Goal: Task Accomplishment & Management: Complete application form

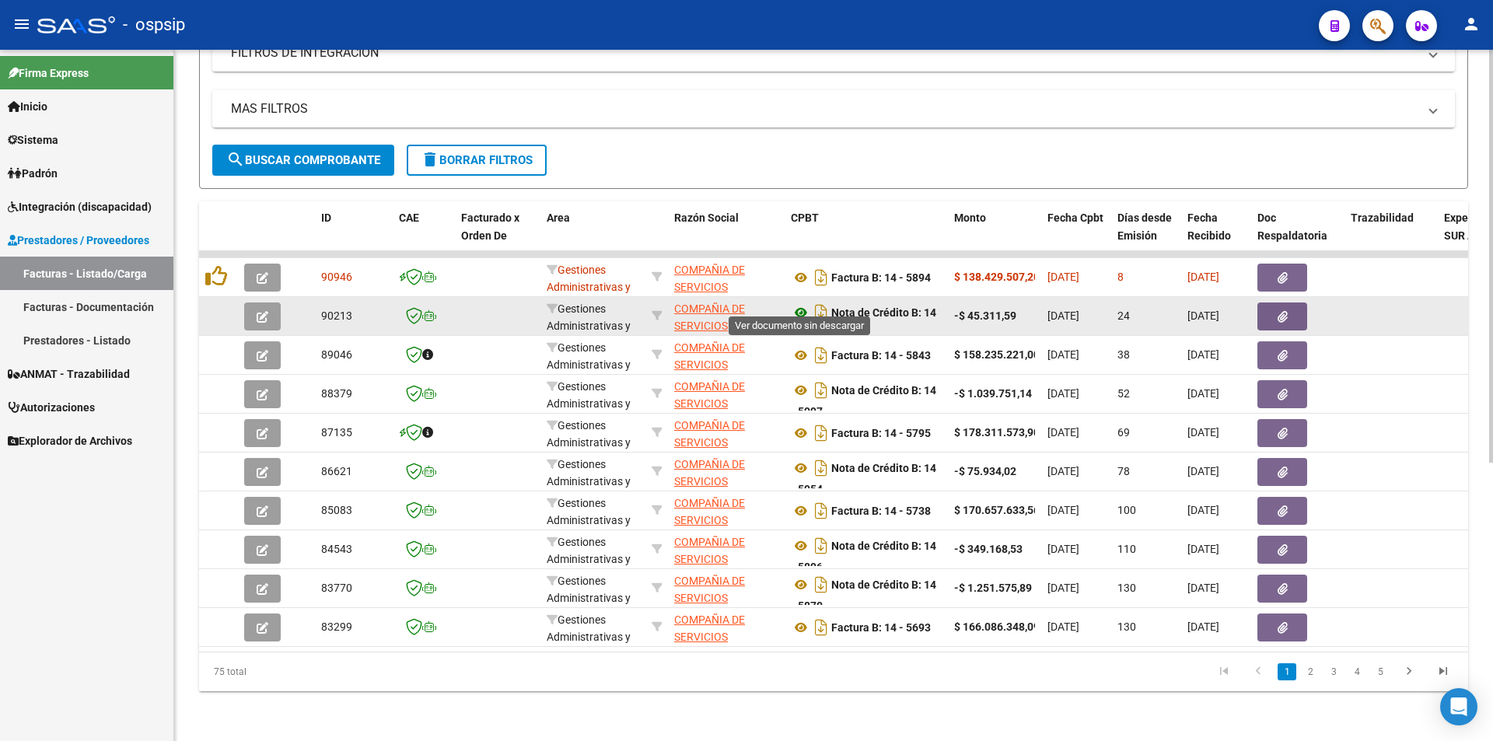
scroll to position [9, 0]
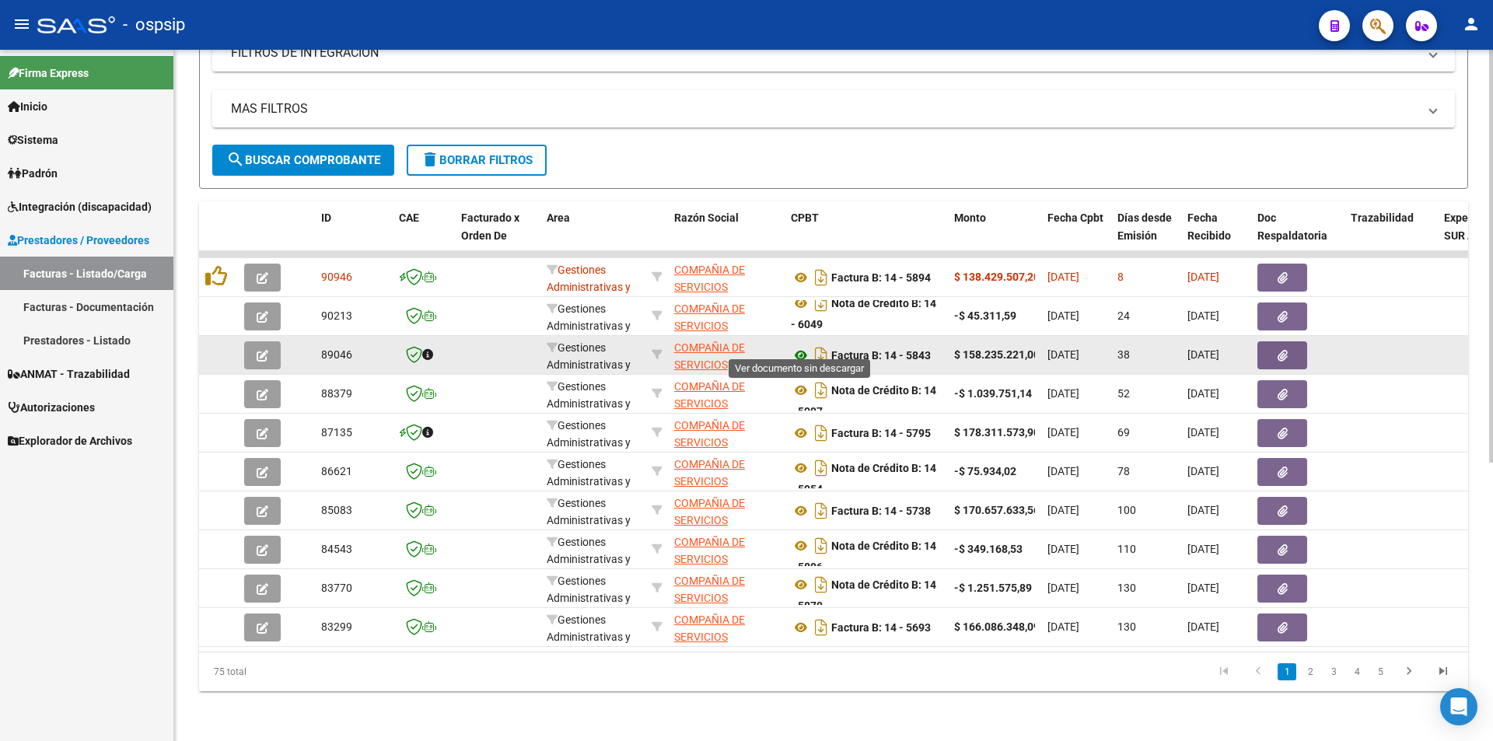
click at [799, 346] on icon at bounding box center [801, 355] width 20 height 19
click at [1292, 343] on button "button" at bounding box center [1282, 355] width 50 height 28
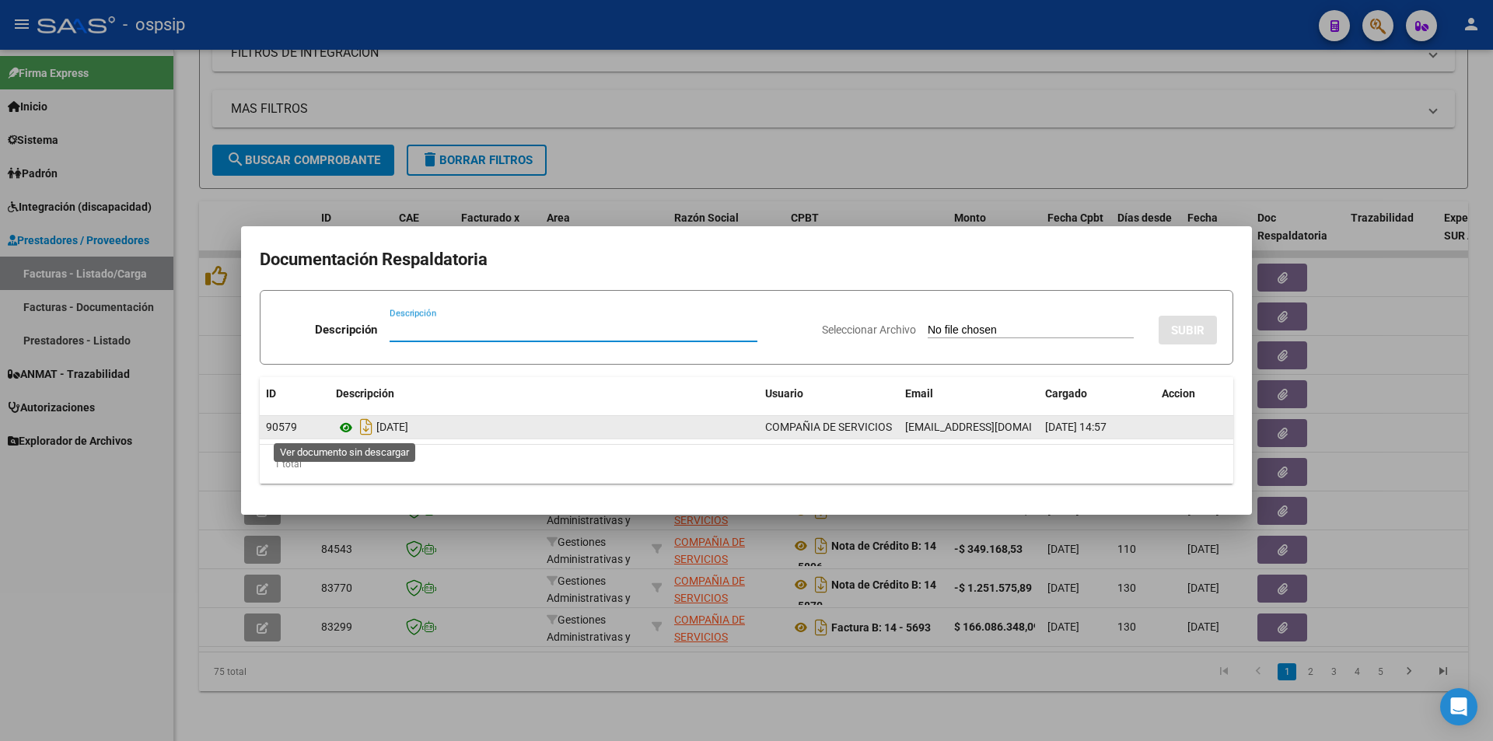
click at [348, 428] on icon at bounding box center [346, 427] width 20 height 19
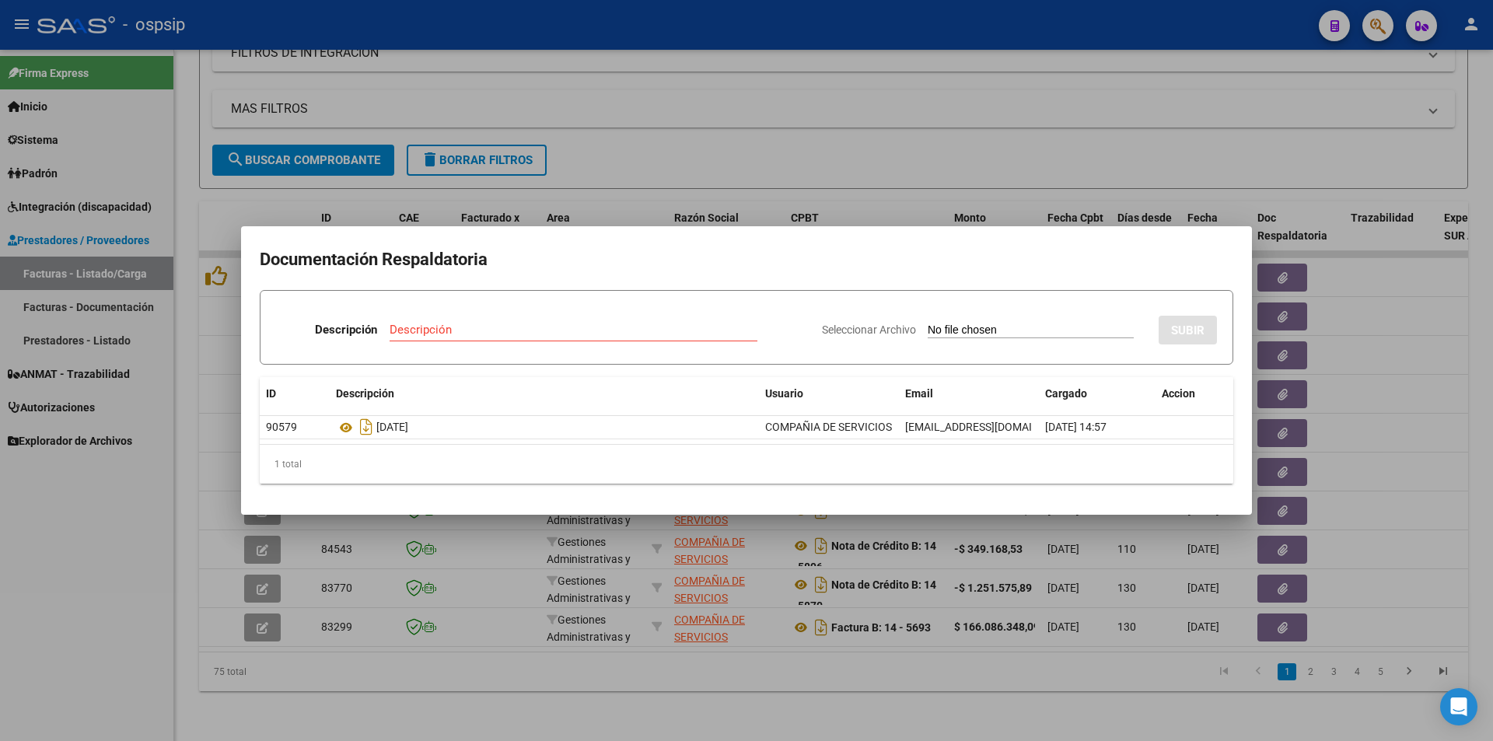
click at [693, 155] on div at bounding box center [746, 370] width 1493 height 741
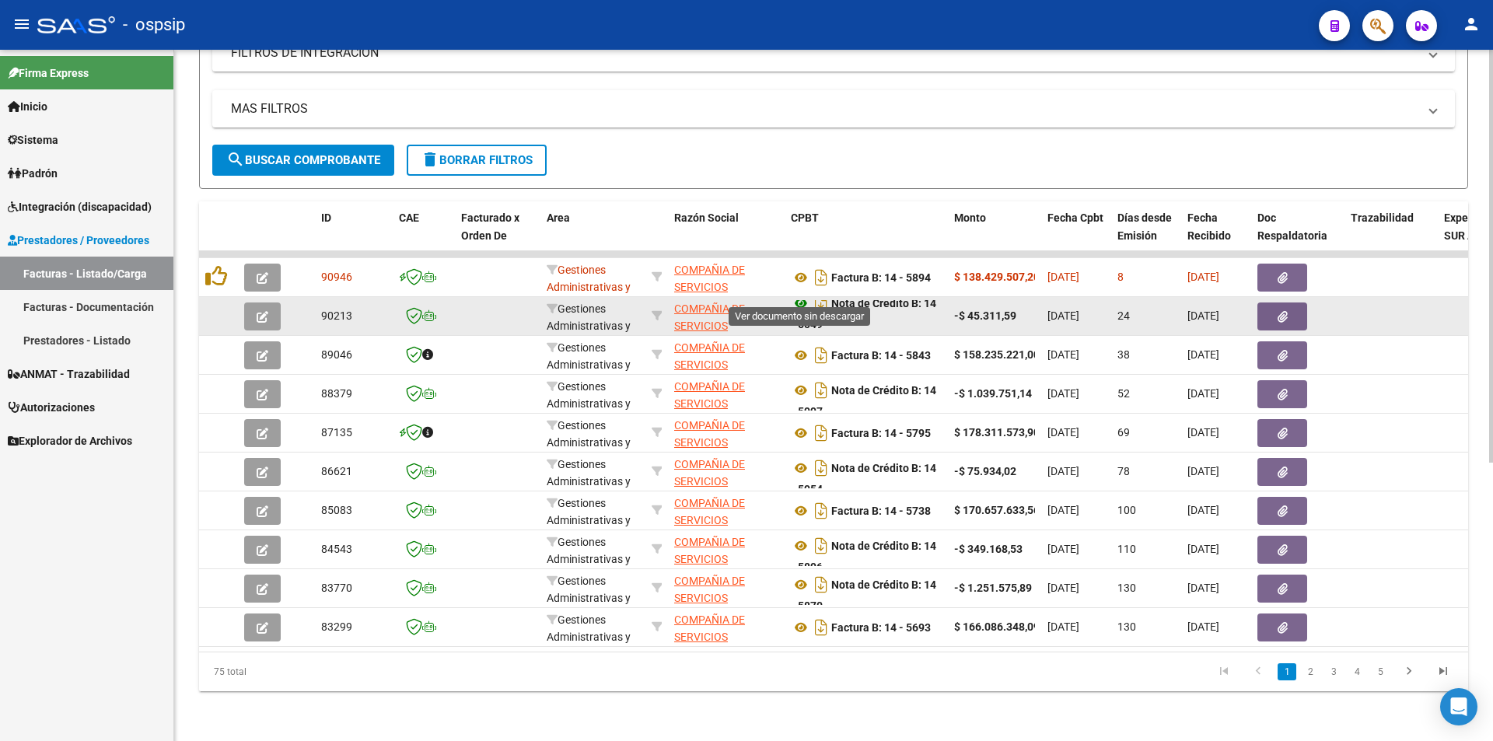
click at [798, 294] on icon at bounding box center [801, 303] width 20 height 19
click at [1299, 303] on button "button" at bounding box center [1282, 317] width 50 height 28
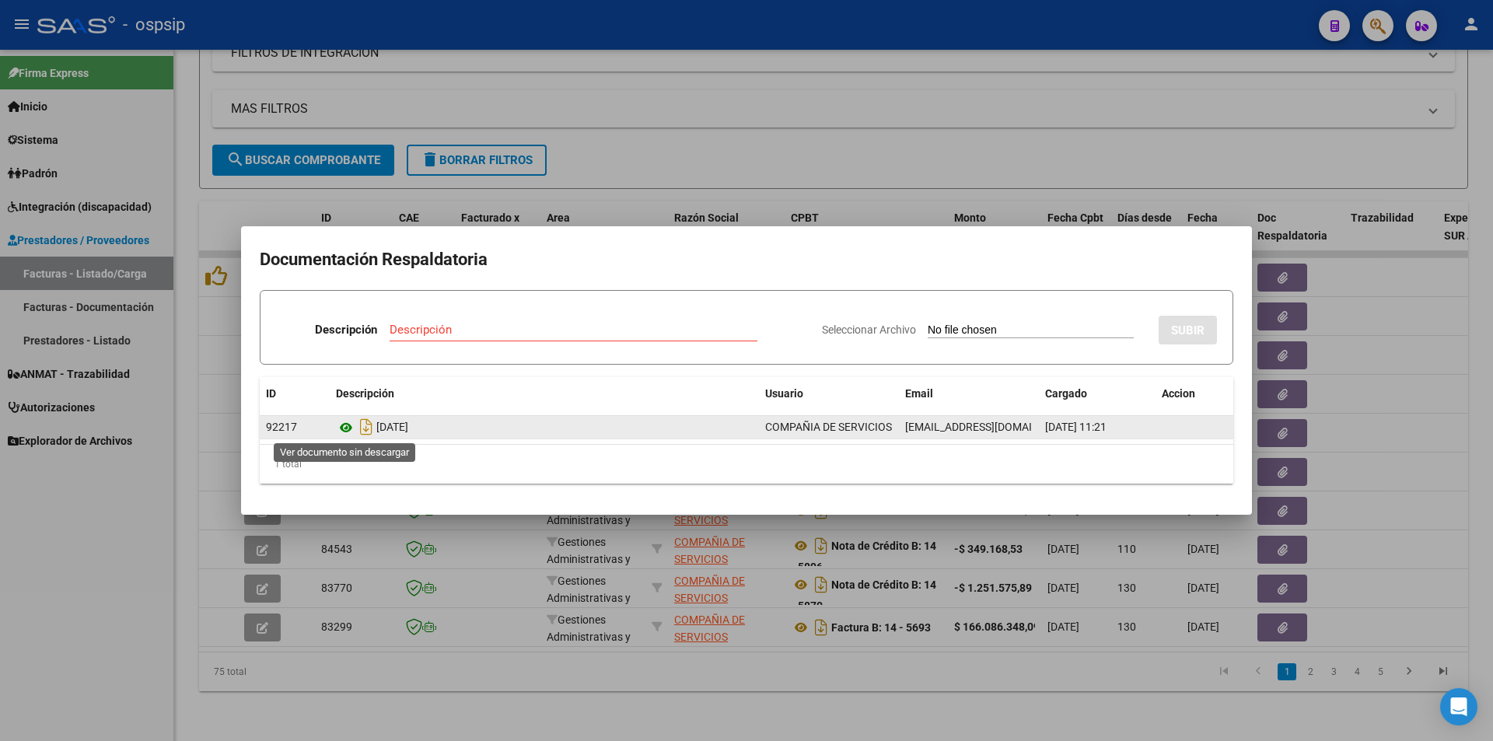
click at [346, 427] on icon at bounding box center [346, 427] width 20 height 19
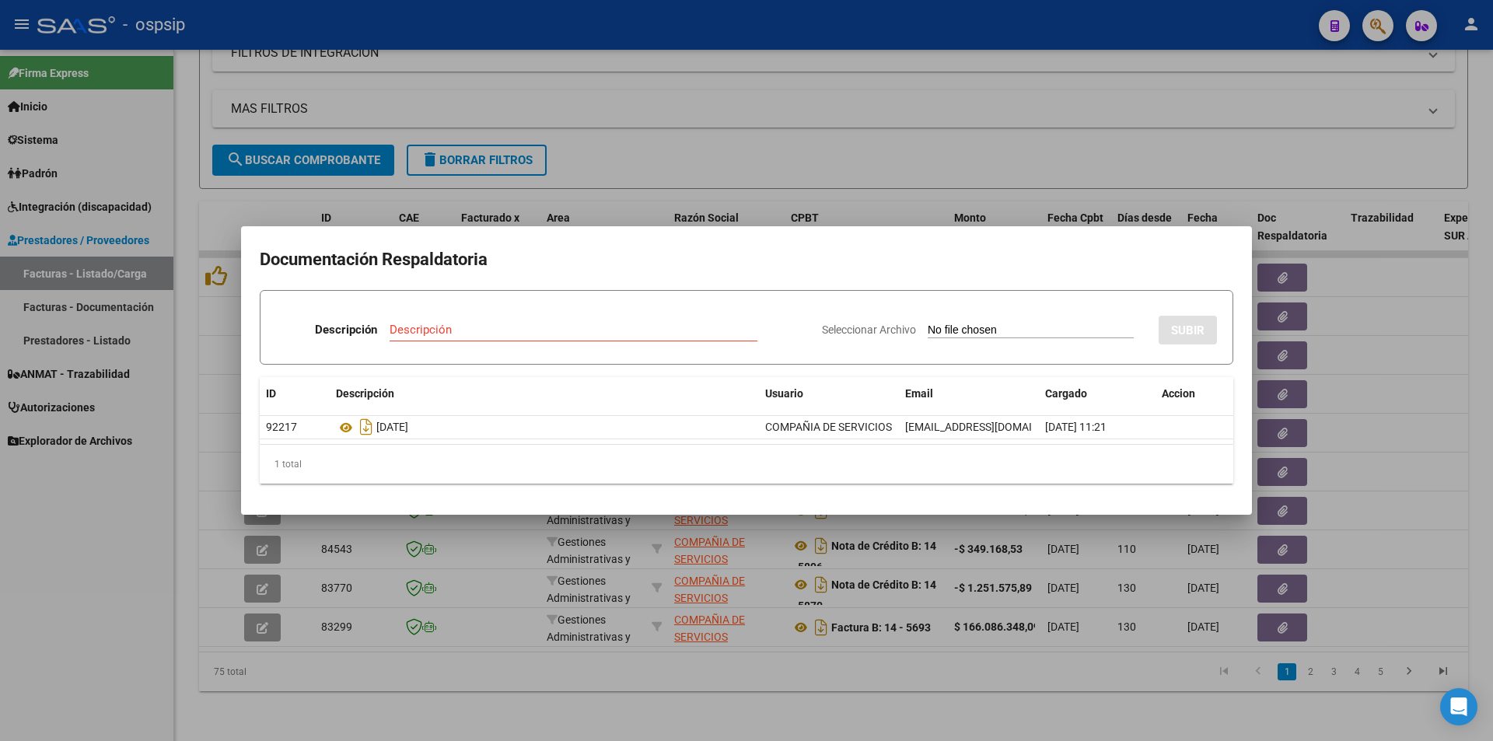
click at [750, 127] on div at bounding box center [746, 370] width 1493 height 741
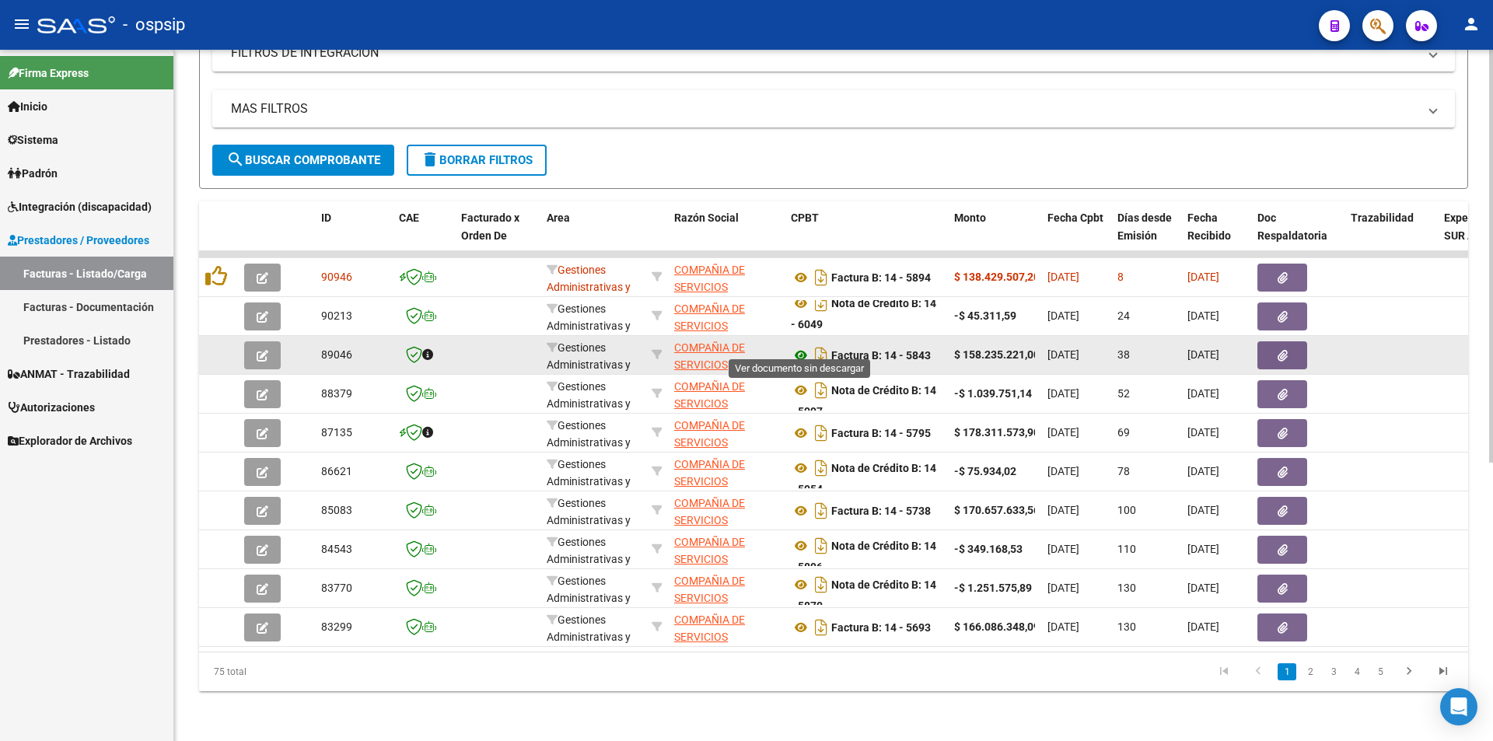
click at [797, 346] on icon at bounding box center [801, 355] width 20 height 19
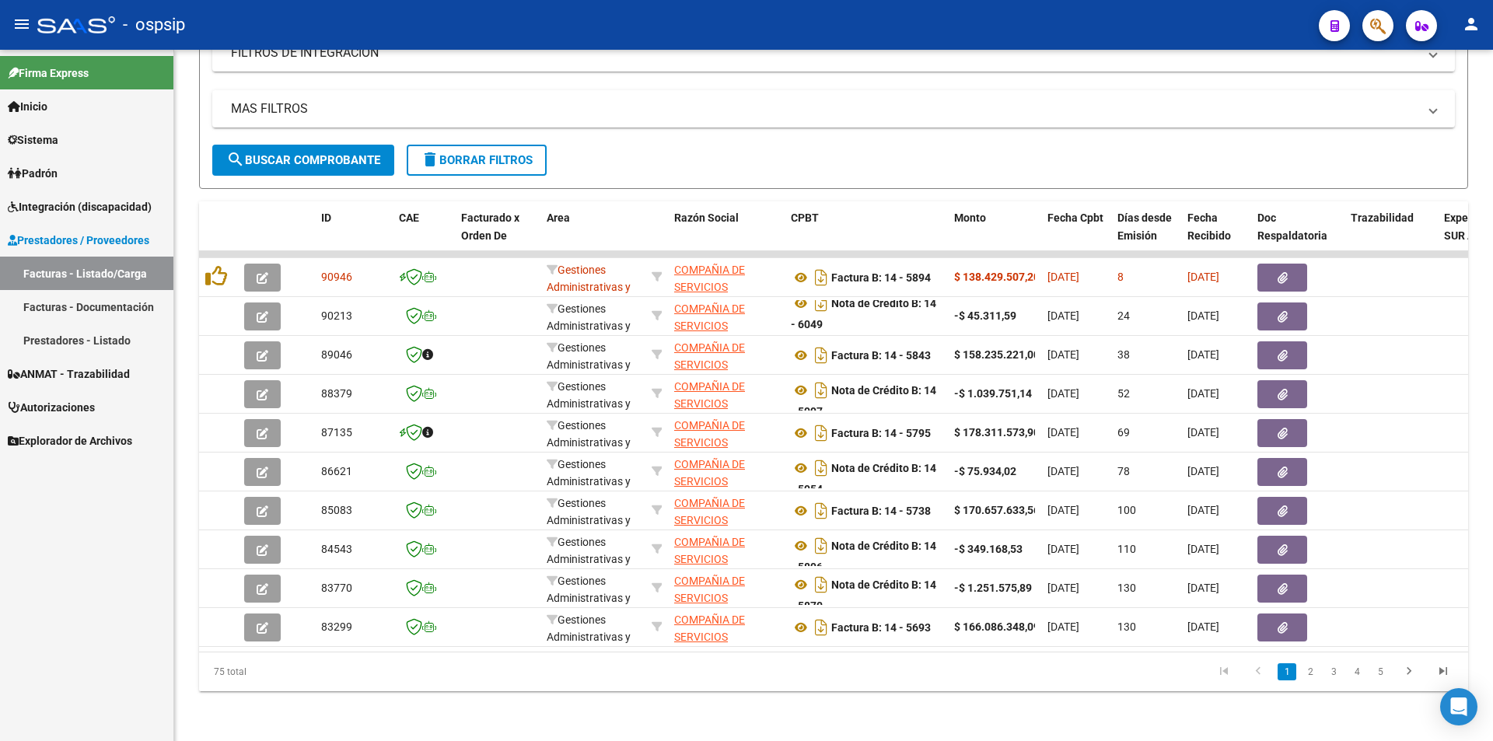
click at [80, 408] on span "Autorizaciones" at bounding box center [51, 407] width 87 height 17
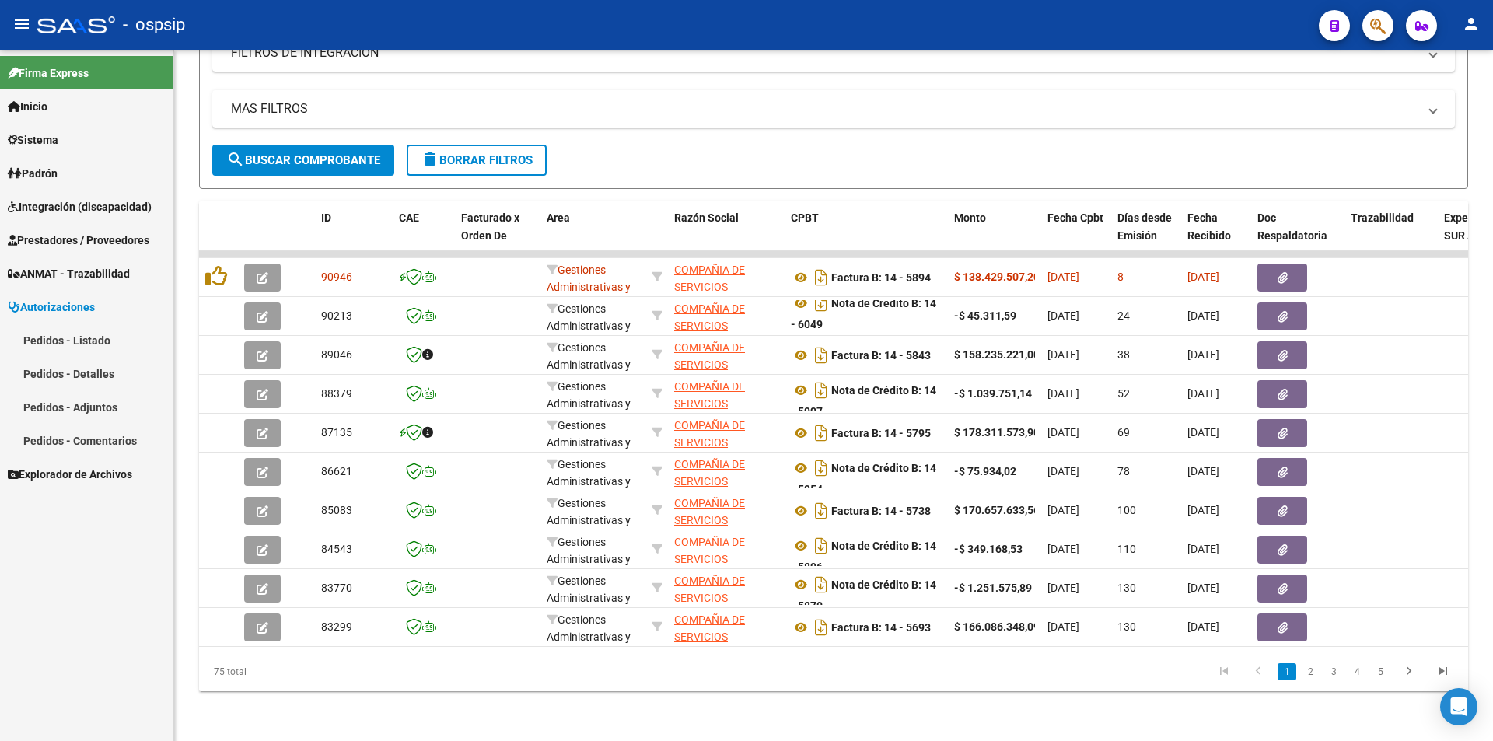
click at [59, 338] on link "Pedidos - Listado" at bounding box center [86, 340] width 173 height 33
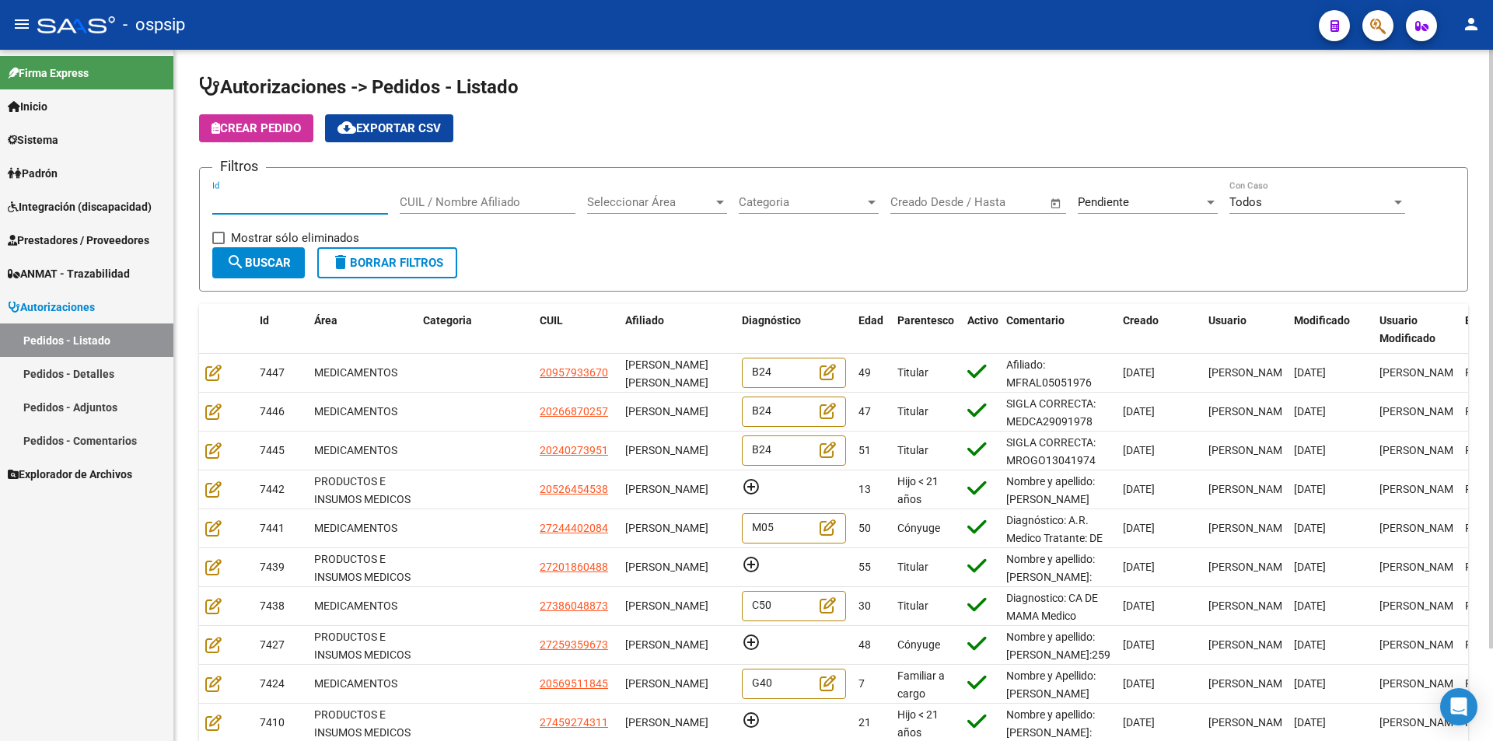
click at [275, 197] on input "Id" at bounding box center [300, 202] width 176 height 14
type input "7060"
click at [719, 201] on div at bounding box center [720, 203] width 8 height 4
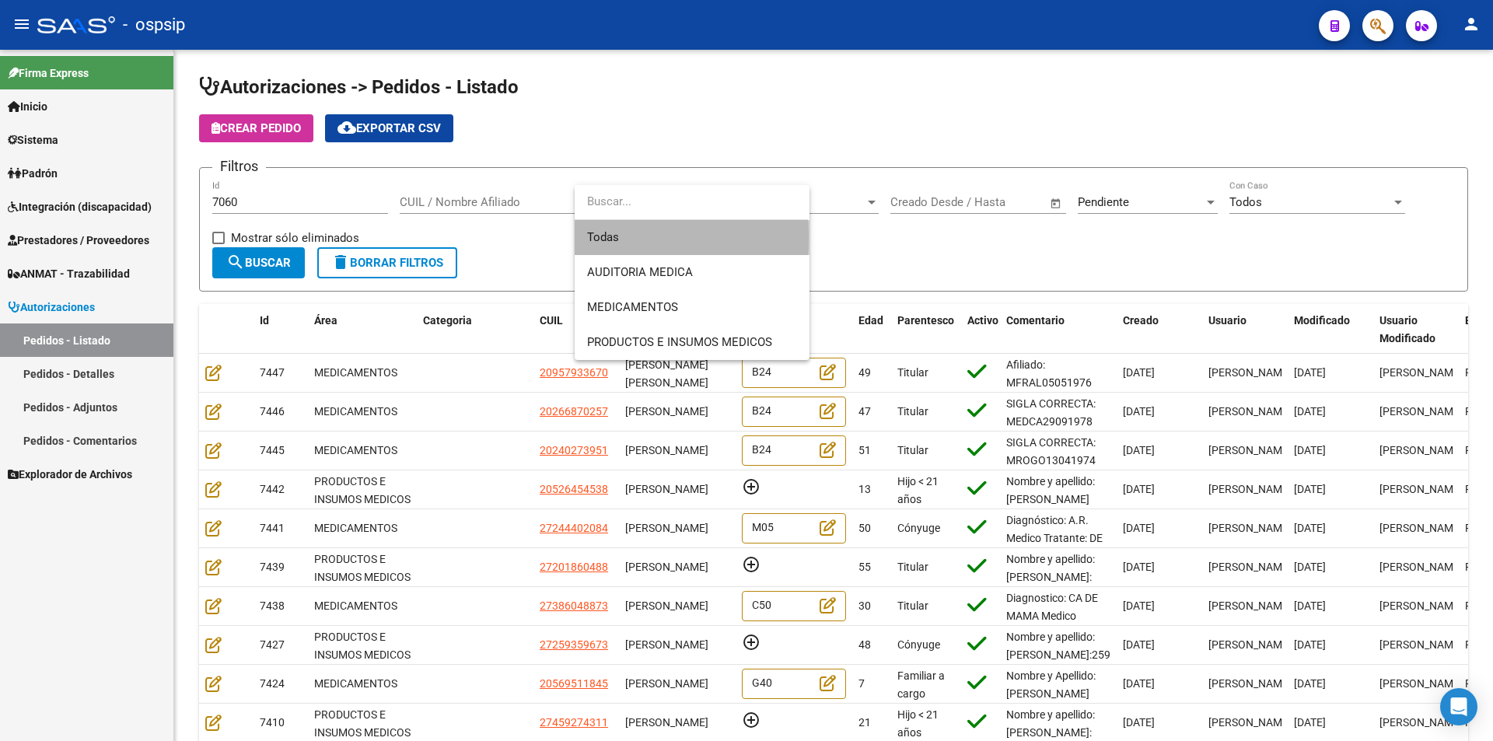
click at [603, 238] on span "Todas" at bounding box center [692, 237] width 210 height 35
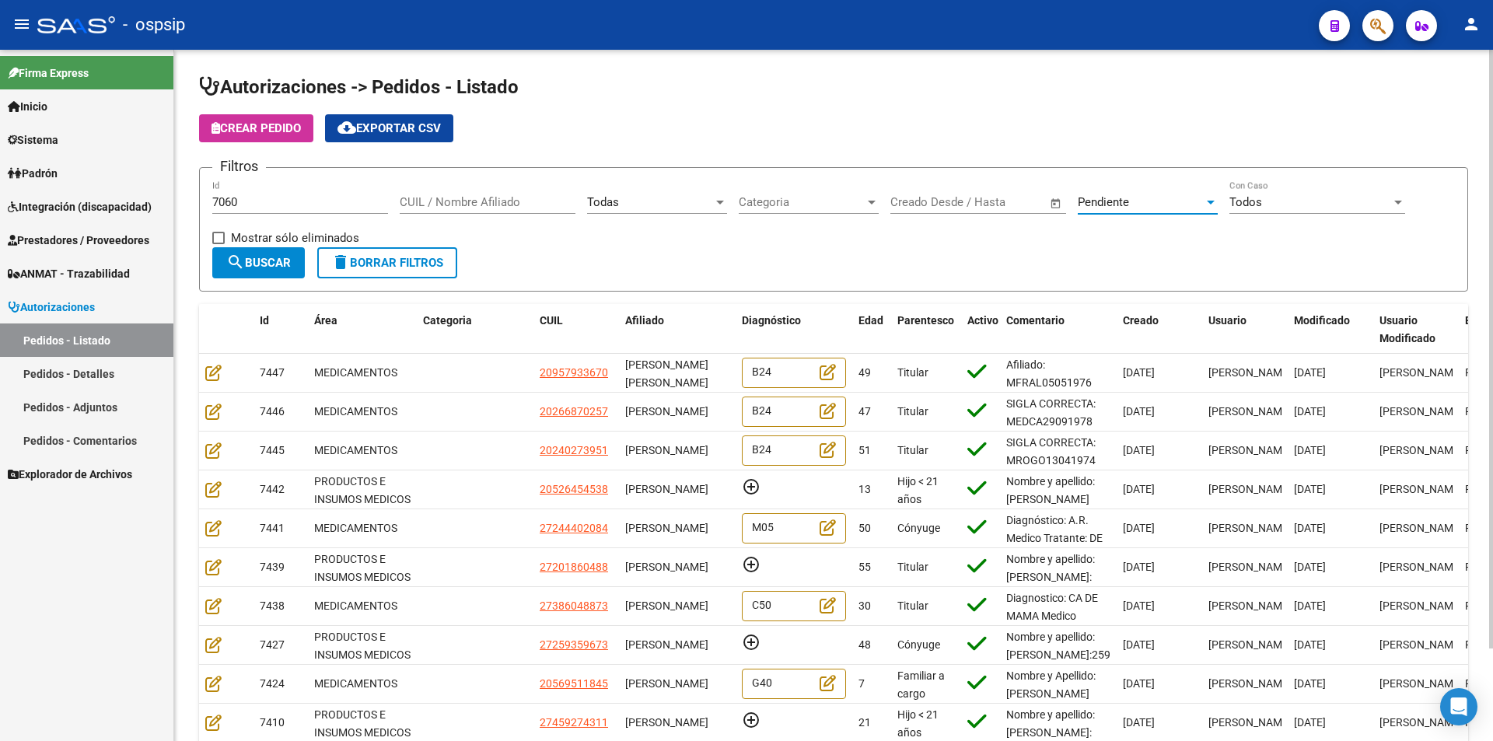
click at [1210, 201] on div at bounding box center [1211, 203] width 8 height 4
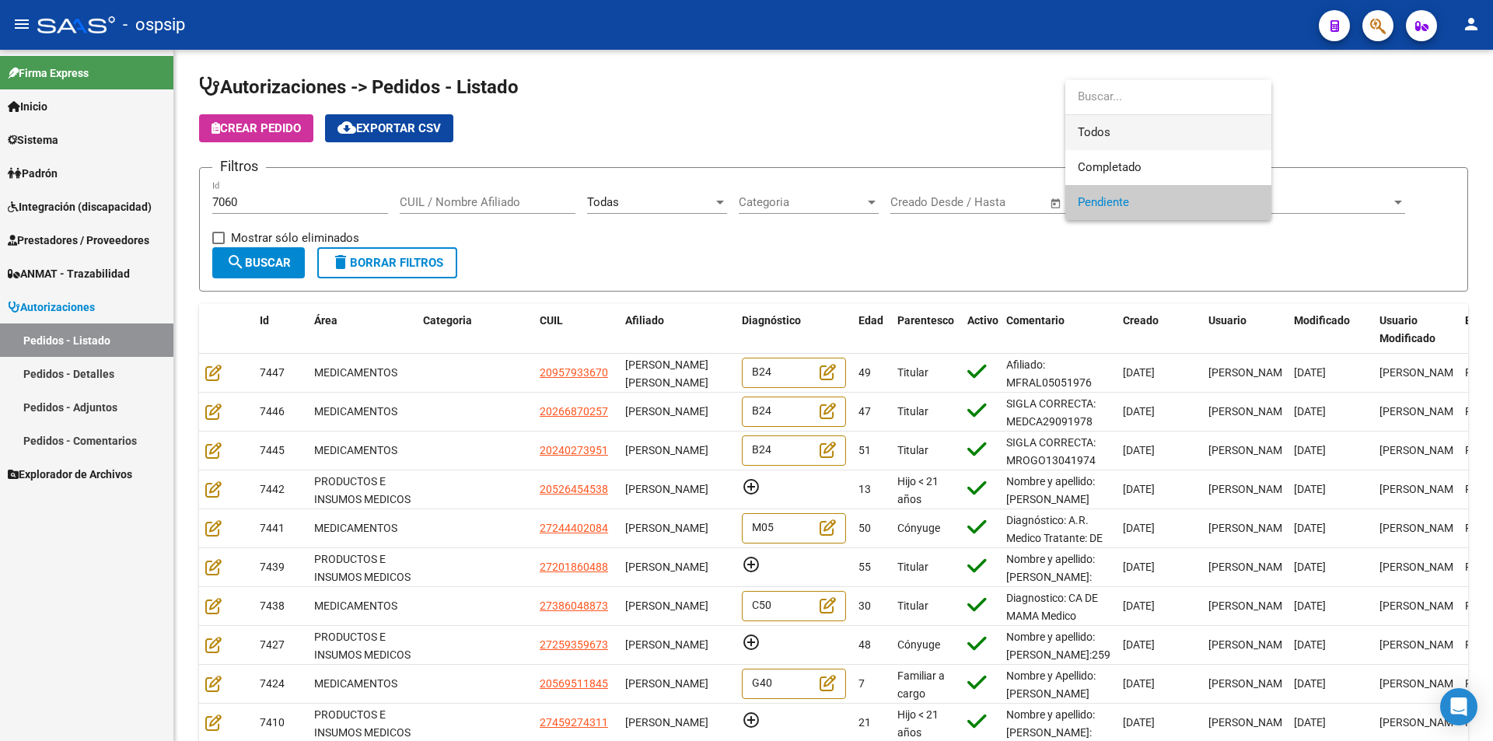
click at [1130, 128] on span "Todos" at bounding box center [1168, 132] width 181 height 35
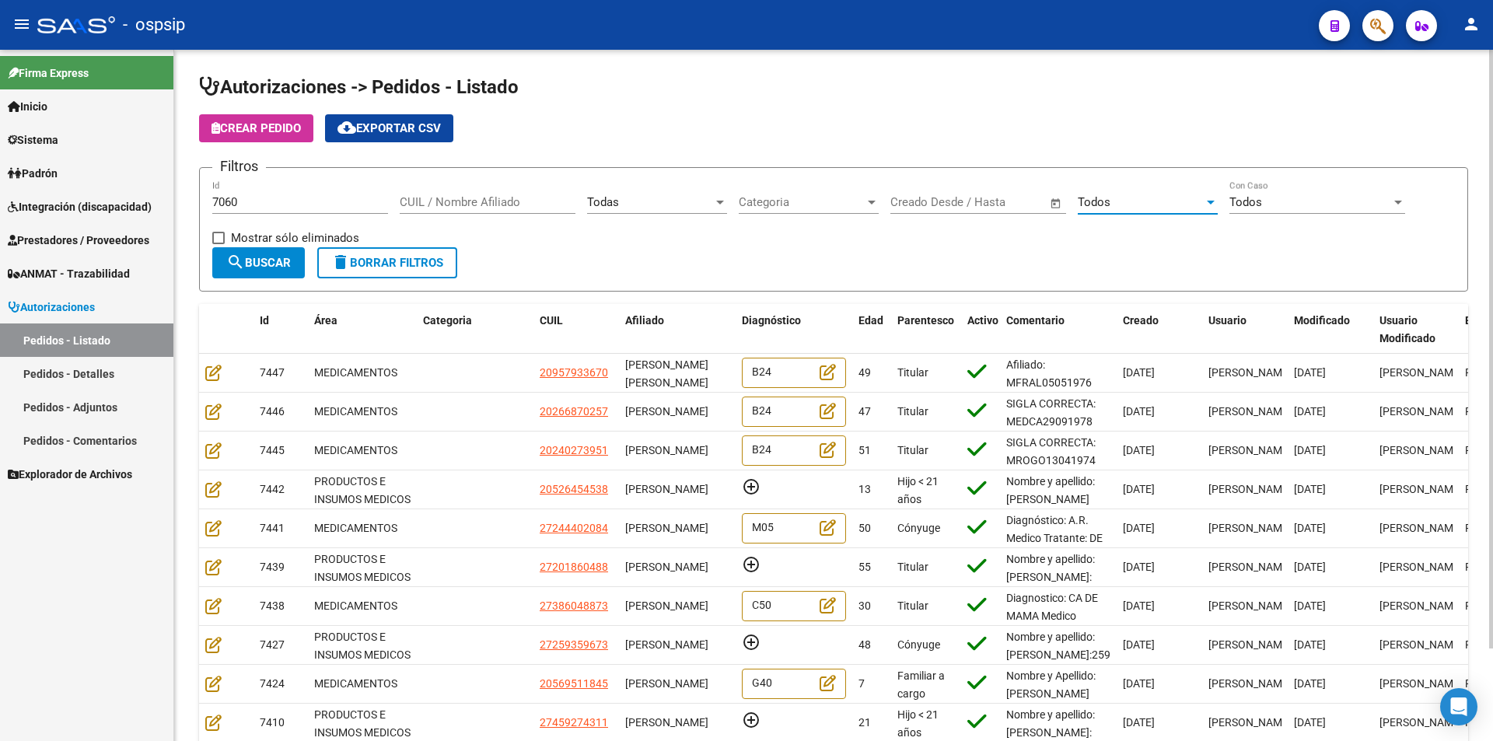
click at [246, 263] on span "search Buscar" at bounding box center [258, 263] width 65 height 14
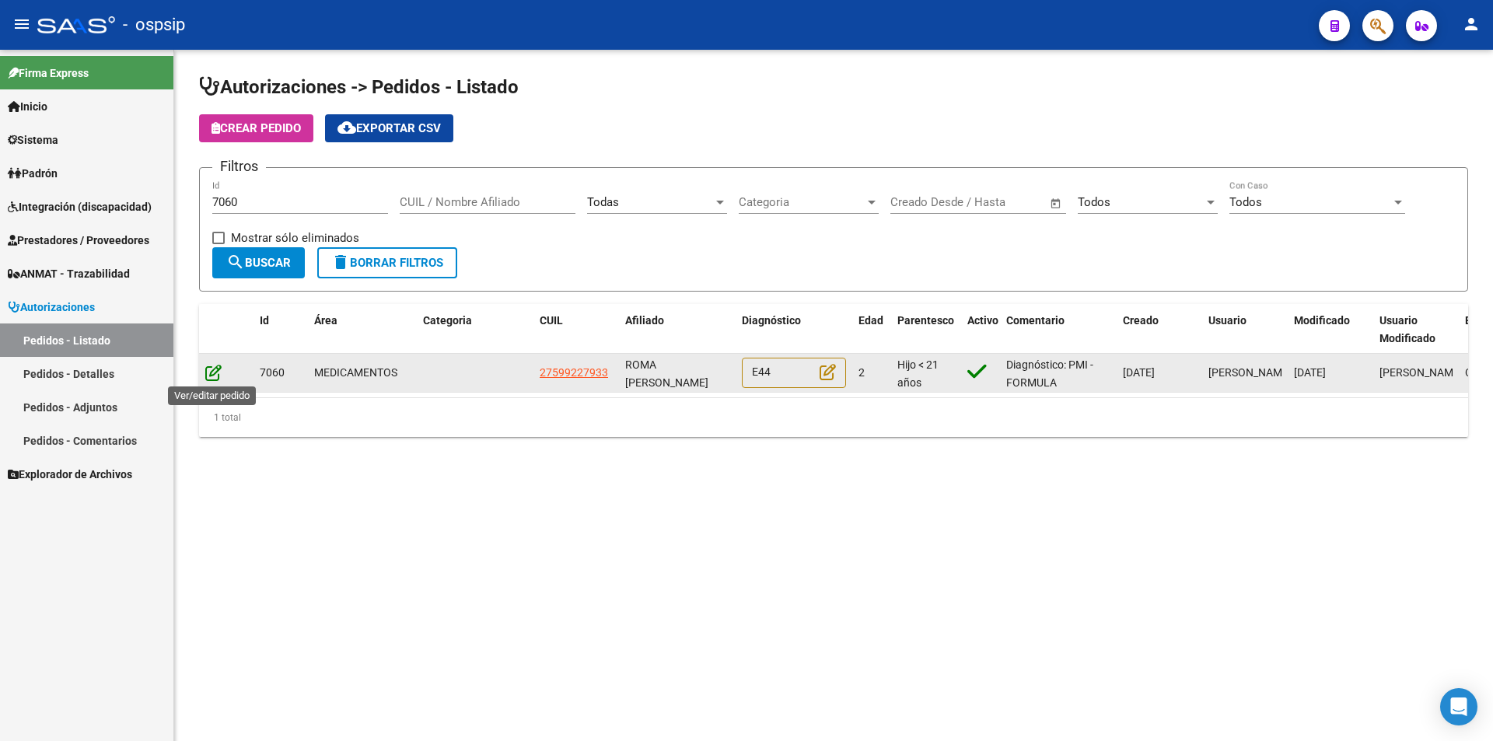
click at [212, 373] on icon at bounding box center [213, 372] width 16 height 17
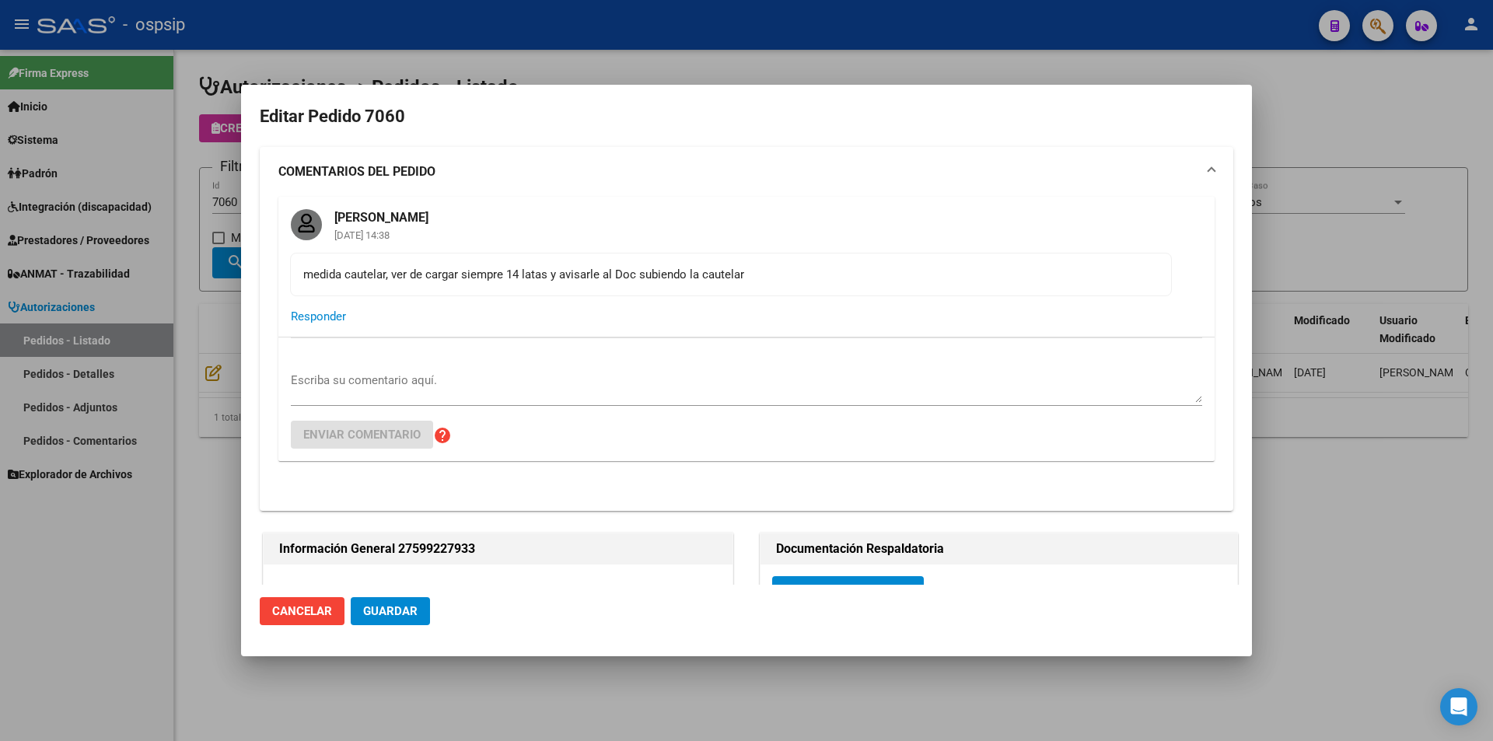
type input "Capital Federal, CABA, BOLIVAR 1234"
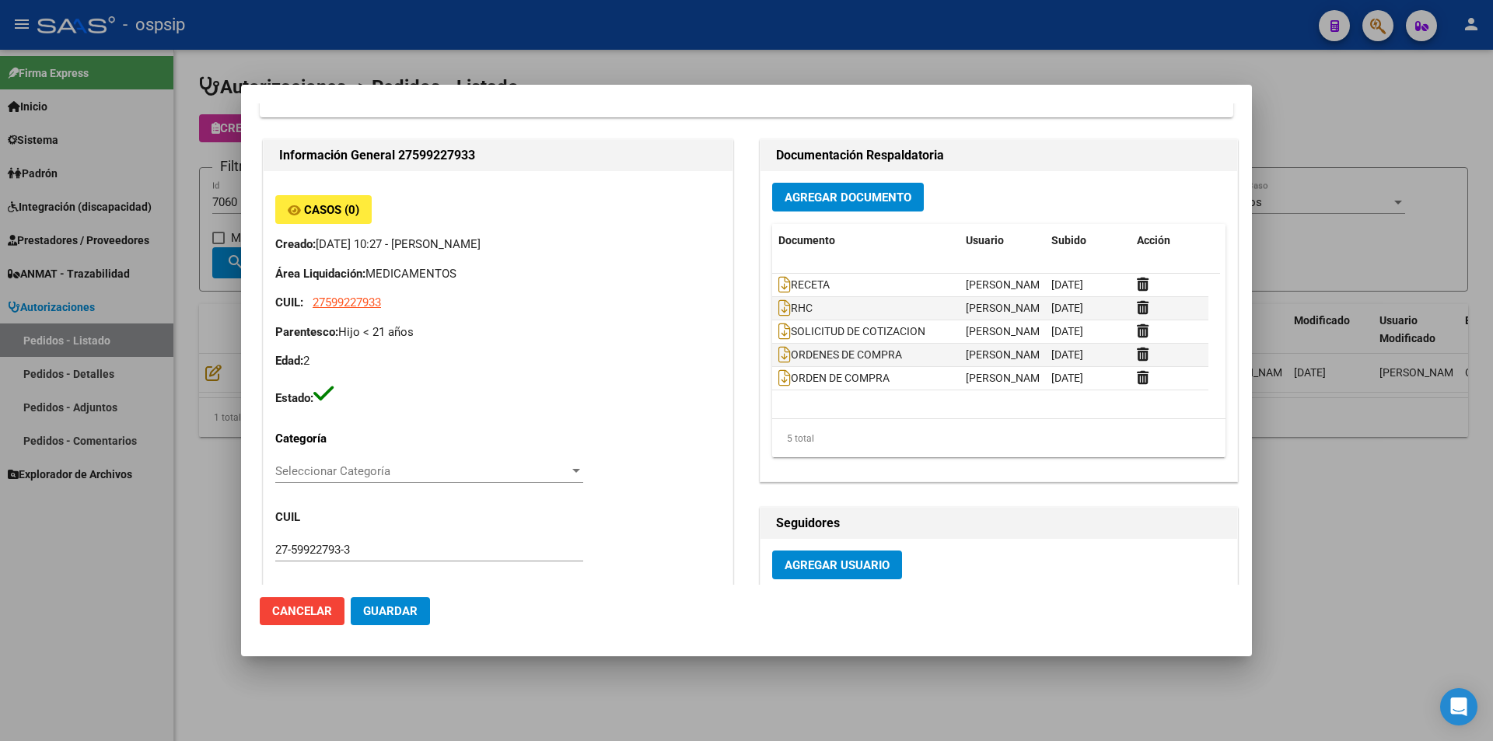
scroll to position [389, 0]
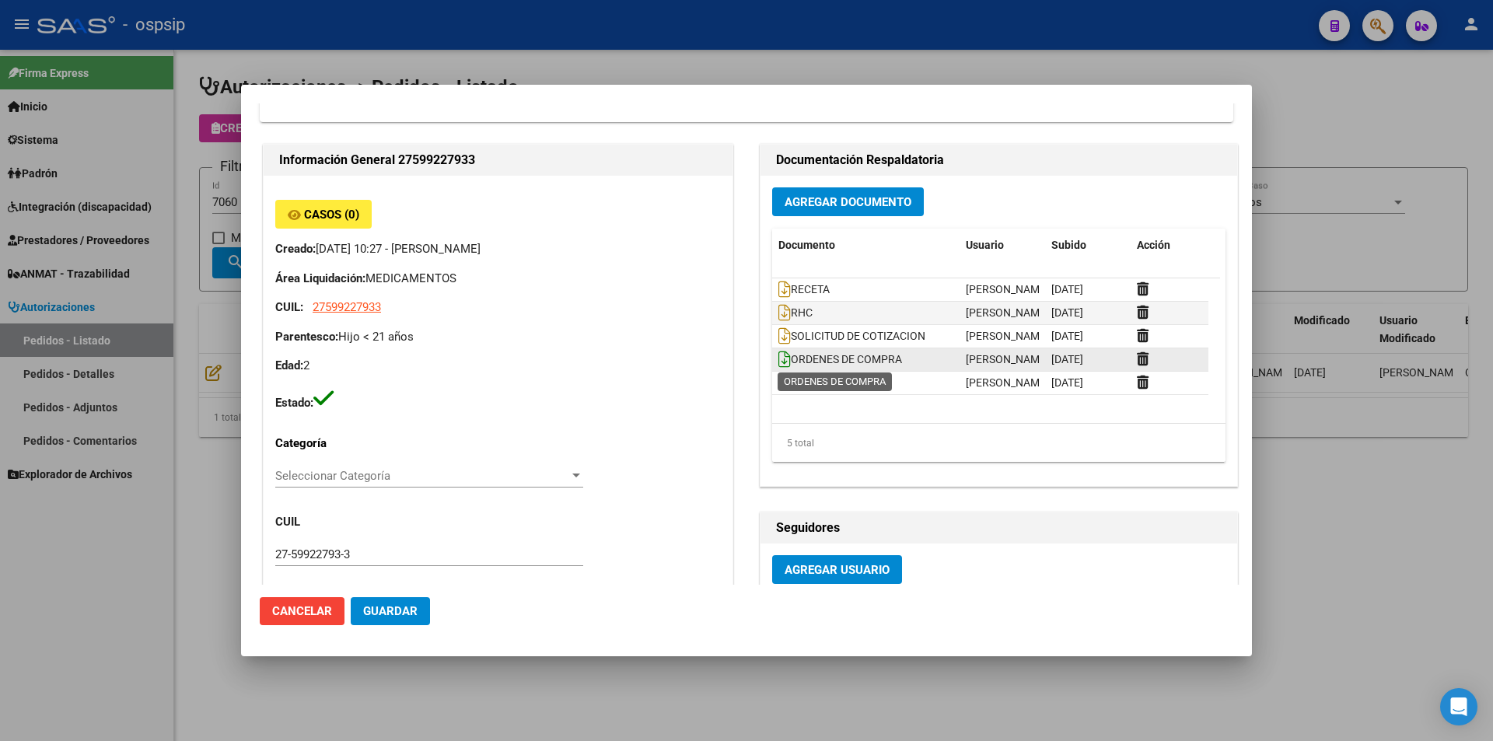
click at [778, 360] on icon at bounding box center [784, 359] width 12 height 17
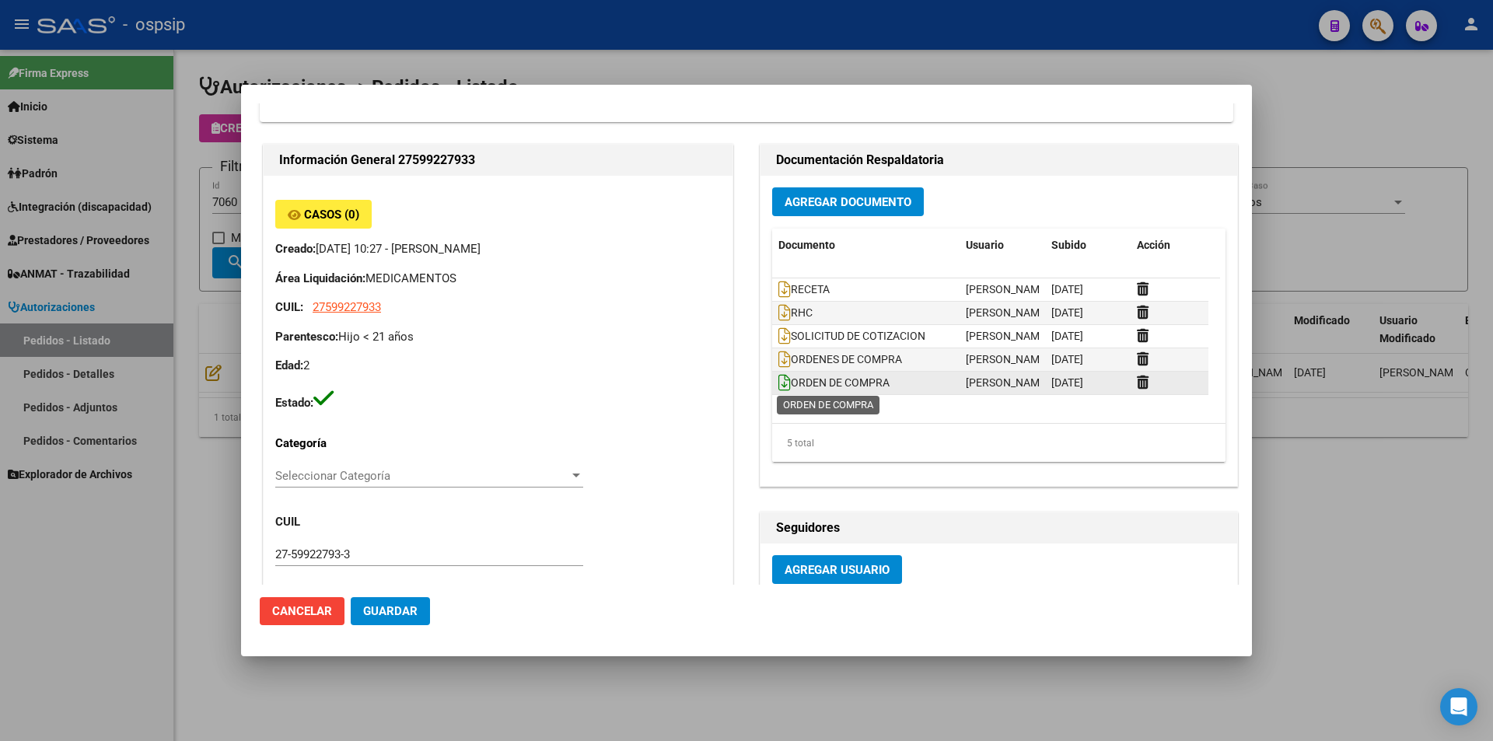
click at [778, 383] on icon at bounding box center [784, 382] width 12 height 17
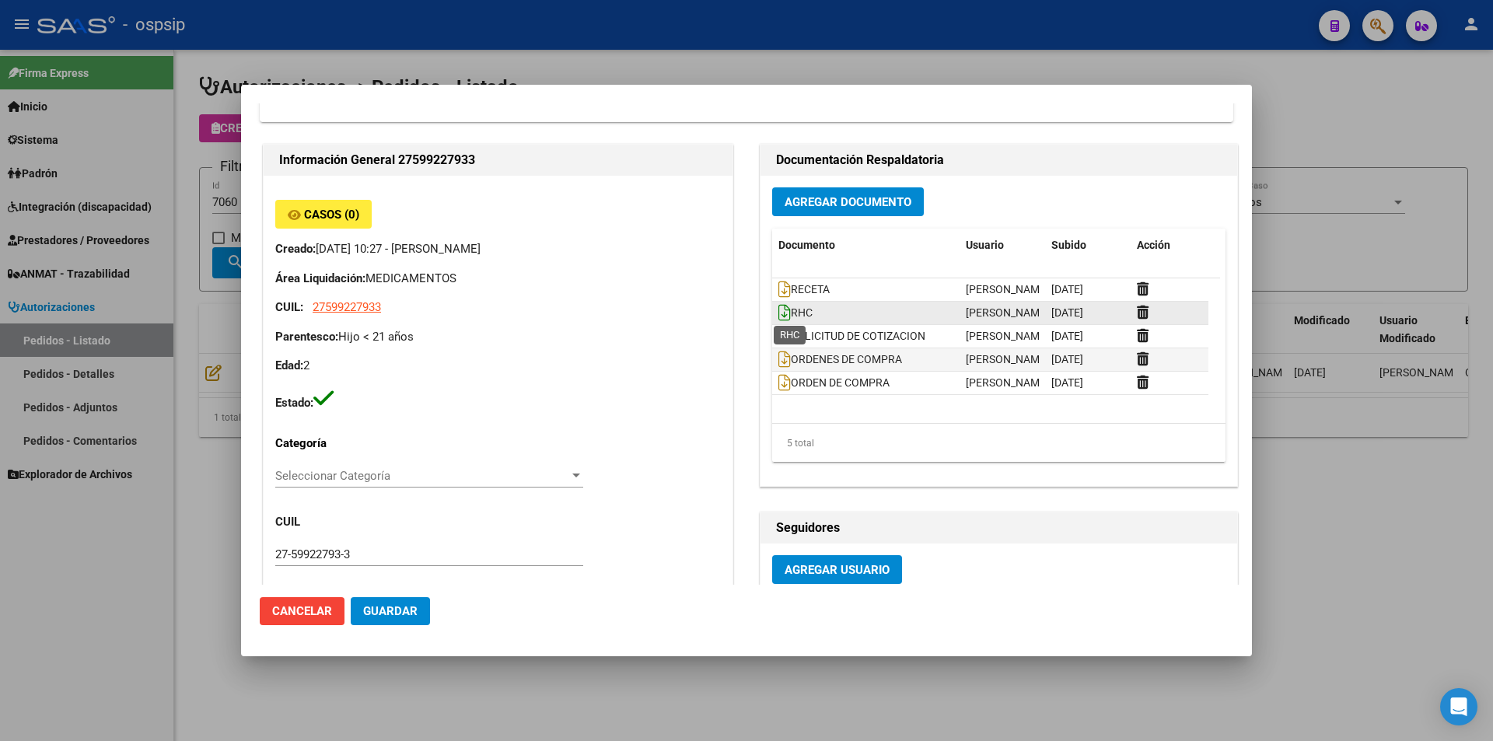
click at [778, 309] on icon at bounding box center [784, 312] width 12 height 17
click at [781, 292] on icon at bounding box center [784, 289] width 12 height 17
